Goal: Information Seeking & Learning: Learn about a topic

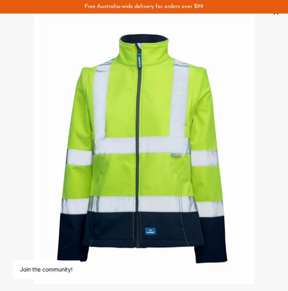
click at [282, 285] on div at bounding box center [282, 285] width 0 height 0
drag, startPoint x: 269, startPoint y: 97, endPoint x: 270, endPoint y: 110, distance: 13.2
click at [270, 110] on div at bounding box center [144, 145] width 288 height 291
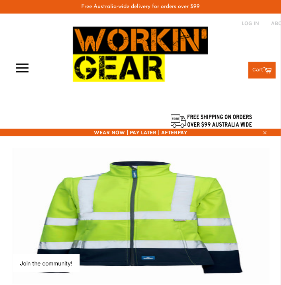
click at [220, 187] on img at bounding box center [140, 215] width 271 height 135
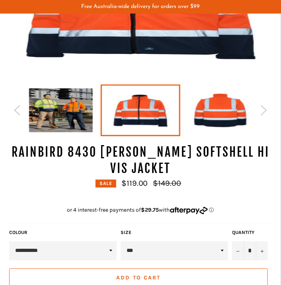
scroll to position [212, 0]
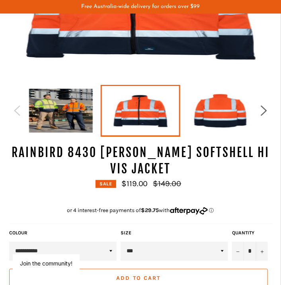
click at [267, 113] on icon "button" at bounding box center [264, 111] width 12 height 12
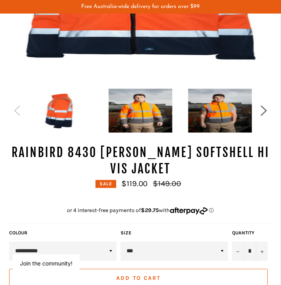
click at [267, 112] on icon "button" at bounding box center [264, 111] width 12 height 12
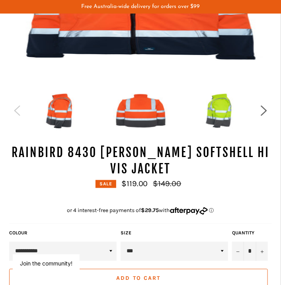
click at [267, 112] on icon "button" at bounding box center [264, 111] width 12 height 12
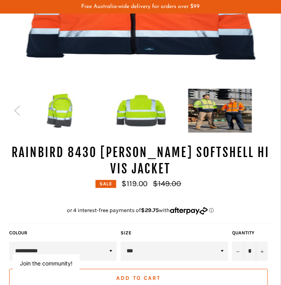
click at [145, 113] on img at bounding box center [141, 111] width 64 height 44
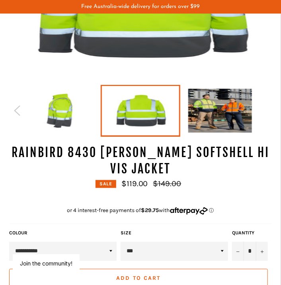
scroll to position [53, 0]
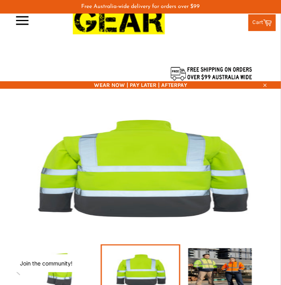
click at [147, 178] on img at bounding box center [140, 168] width 271 height 135
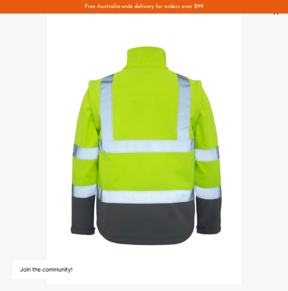
click at [35, 152] on div at bounding box center [144, 145] width 288 height 291
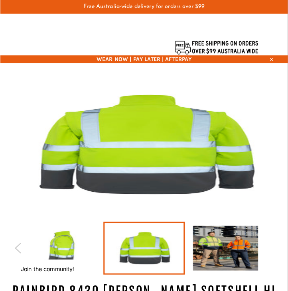
scroll to position [93, 0]
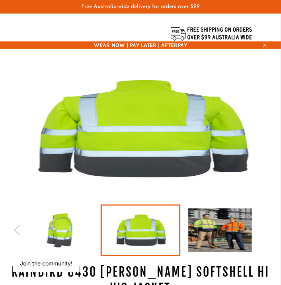
click at [211, 226] on img at bounding box center [220, 230] width 64 height 44
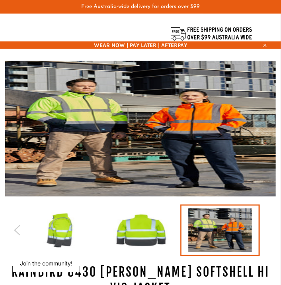
click at [87, 132] on img at bounding box center [140, 128] width 271 height 135
